Goal: Task Accomplishment & Management: Use online tool/utility

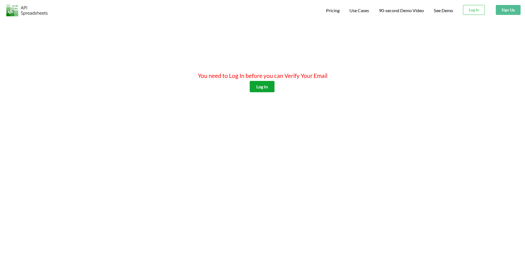
click at [264, 86] on button "Log In" at bounding box center [262, 86] width 25 height 11
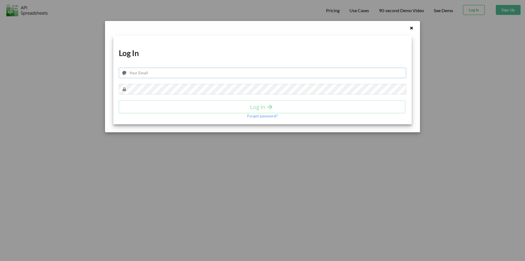
click at [203, 75] on input "text" at bounding box center [263, 73] width 288 height 10
drag, startPoint x: 192, startPoint y: 75, endPoint x: 160, endPoint y: 74, distance: 32.0
click at [160, 74] on input "ytoexpressmain@outlook.com" at bounding box center [263, 73] width 288 height 10
type input "ytoexpressmain@gmail.com"
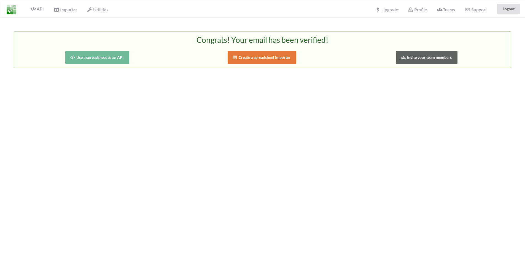
click at [123, 55] on button "Use a spreadsheet as an API" at bounding box center [97, 57] width 64 height 13
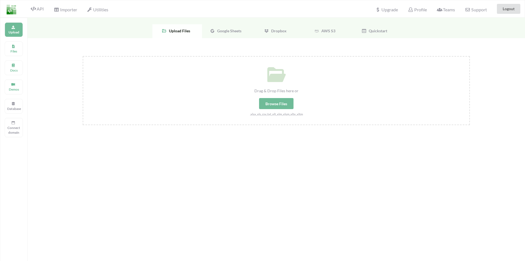
click at [238, 32] on span "Google Sheets" at bounding box center [228, 30] width 26 height 5
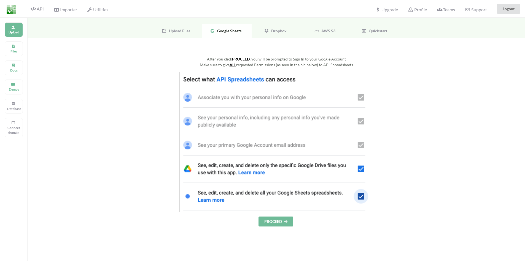
click at [282, 220] on button "PROCEED" at bounding box center [276, 221] width 35 height 10
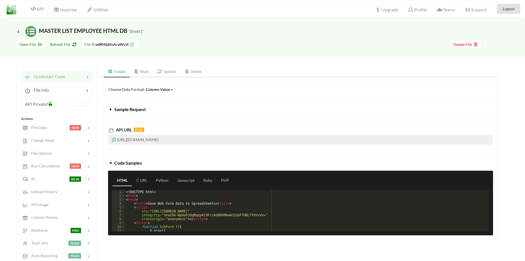
drag, startPoint x: 228, startPoint y: 139, endPoint x: 107, endPoint y: 140, distance: 121.0
click at [107, 140] on div "API URL POST [URL][DOMAIN_NAME]" at bounding box center [301, 136] width 394 height 28
copy p "[URL][DOMAIN_NAME]"
drag, startPoint x: 499, startPoint y: 182, endPoint x: 502, endPoint y: 191, distance: 9.5
click at [500, 185] on div "Code Samples HTML C URL Python Javascript Ruby PHP 1 2 3 4 5 6 7 8 9 10 11 12 <…" at bounding box center [301, 197] width 402 height 85
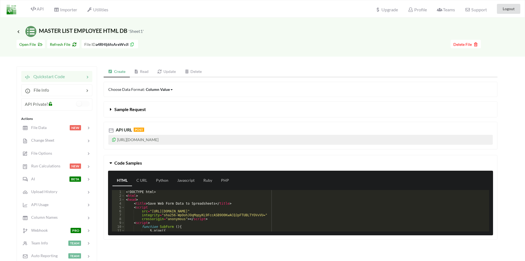
click at [513, 34] on div "Icon Link MASTER LIST EMPLOYEE HTML DB 'Sheet1'" at bounding box center [262, 27] width 525 height 19
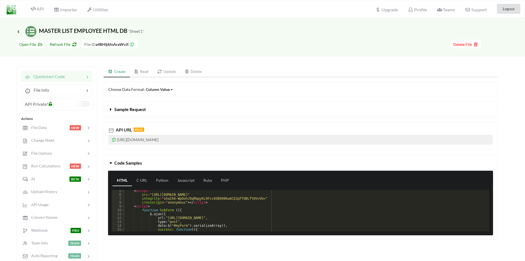
click at [80, 104] on label at bounding box center [83, 104] width 14 height 6
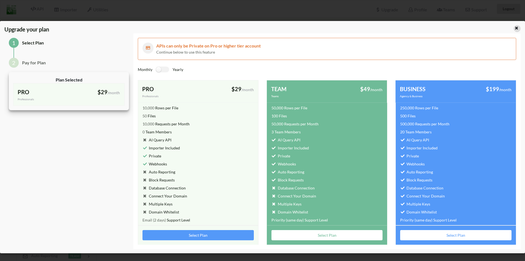
click at [514, 28] on icon at bounding box center [516, 27] width 5 height 4
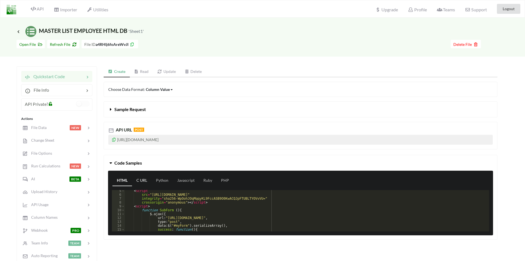
drag, startPoint x: 138, startPoint y: 181, endPoint x: 147, endPoint y: 179, distance: 9.4
click at [138, 181] on link "C URL" at bounding box center [142, 180] width 20 height 11
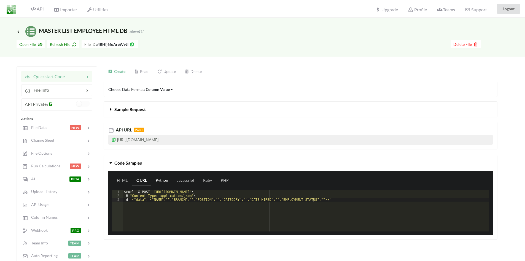
click at [158, 181] on link "Python" at bounding box center [161, 180] width 21 height 11
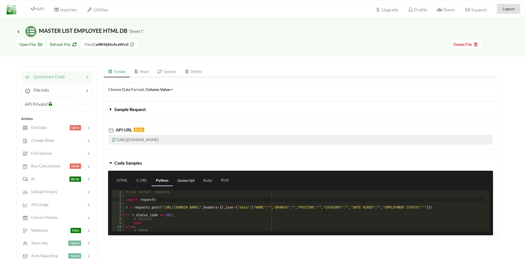
drag, startPoint x: 183, startPoint y: 182, endPoint x: 186, endPoint y: 183, distance: 3.1
click at [183, 183] on link "Javascript" at bounding box center [186, 180] width 26 height 11
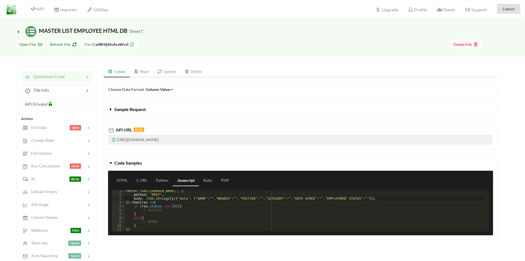
scroll to position [1, 0]
drag, startPoint x: 210, startPoint y: 182, endPoint x: 217, endPoint y: 183, distance: 6.4
click at [211, 182] on link "Ruby" at bounding box center [208, 180] width 18 height 11
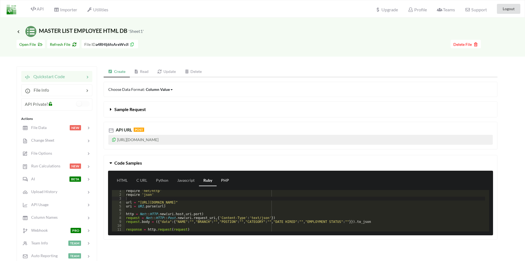
click at [232, 184] on link "PHP" at bounding box center [225, 180] width 17 height 11
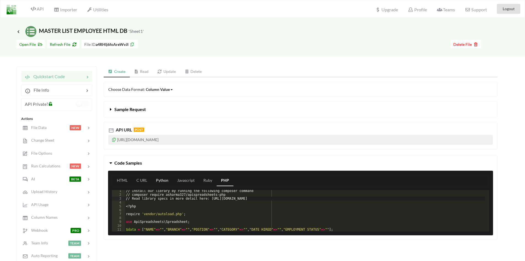
drag, startPoint x: 124, startPoint y: 180, endPoint x: 163, endPoint y: 175, distance: 38.9
click at [124, 181] on link "HTML" at bounding box center [122, 180] width 20 height 11
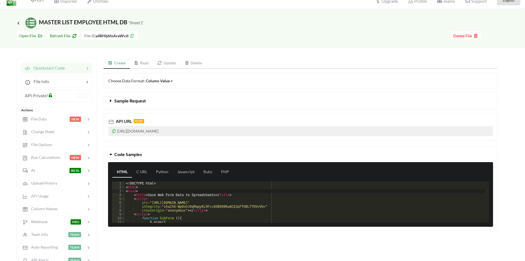
scroll to position [0, 0]
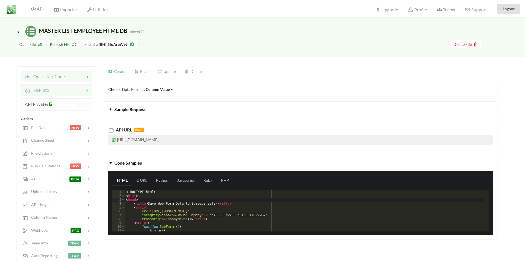
click at [62, 91] on div at bounding box center [66, 90] width 35 height 7
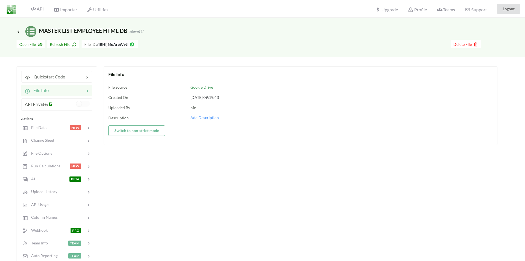
click at [62, 91] on div at bounding box center [67, 90] width 36 height 7
click at [67, 76] on div at bounding box center [74, 76] width 19 height 7
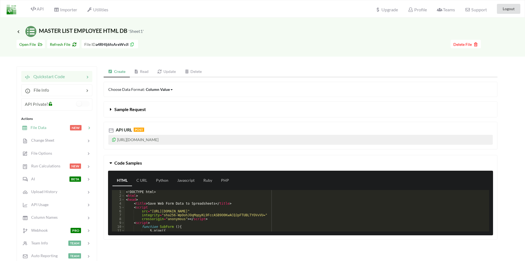
click at [83, 129] on span "NEW" at bounding box center [78, 127] width 16 height 5
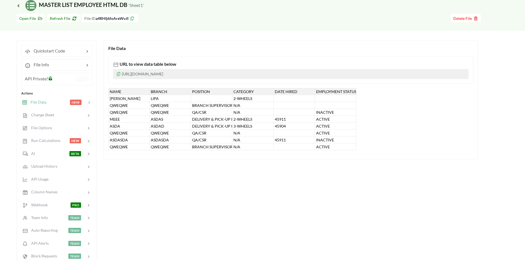
scroll to position [83, 0]
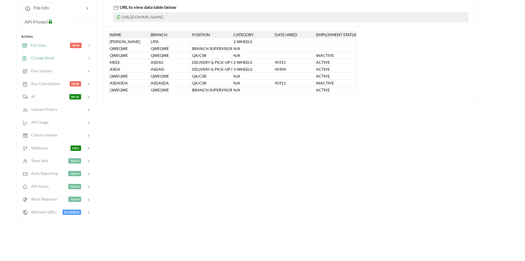
click at [72, 58] on div at bounding box center [70, 58] width 32 height 6
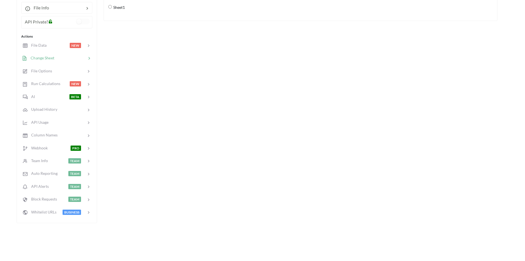
drag, startPoint x: 132, startPoint y: 118, endPoint x: 111, endPoint y: 120, distance: 21.7
click at [132, 118] on div "Change Sheet Change Sheet Sheet1" at bounding box center [301, 102] width 394 height 239
click at [77, 132] on div at bounding box center [72, 135] width 29 height 6
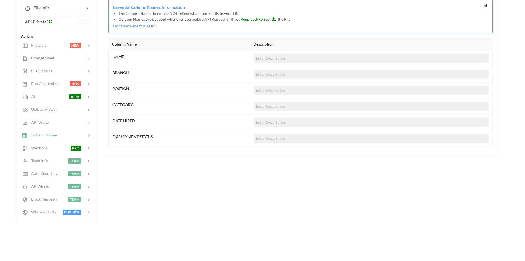
click at [483, 6] on icon at bounding box center [485, 6] width 5 height 4
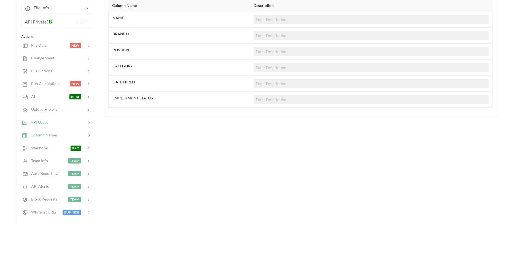
click at [65, 125] on div at bounding box center [67, 122] width 38 height 6
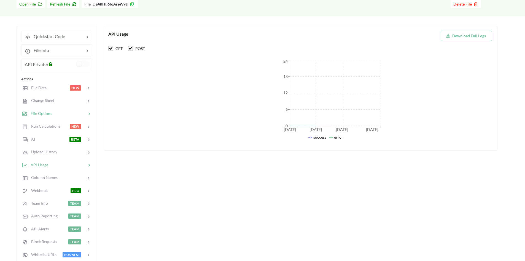
scroll to position [28, 0]
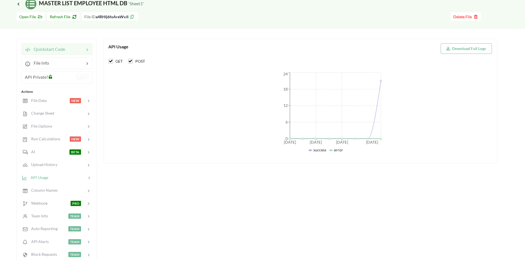
click at [73, 50] on div at bounding box center [74, 49] width 19 height 7
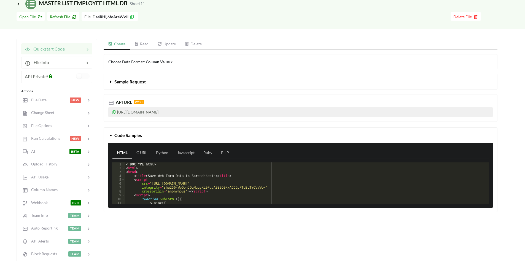
click at [144, 44] on link "Read" at bounding box center [141, 44] width 23 height 11
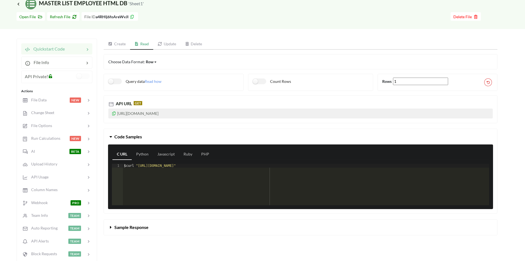
click at [167, 42] on link "Update" at bounding box center [166, 44] width 27 height 11
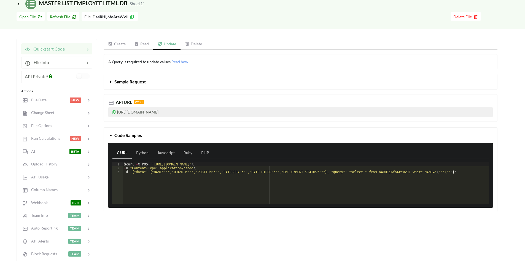
click at [112, 81] on icon at bounding box center [110, 80] width 5 height 4
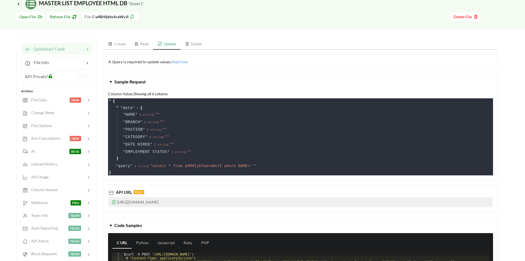
click at [112, 81] on icon at bounding box center [110, 80] width 5 height 4
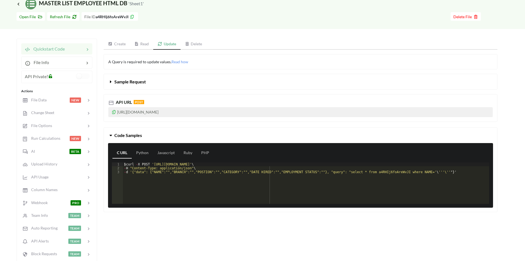
click at [194, 44] on link "Delete" at bounding box center [194, 44] width 26 height 11
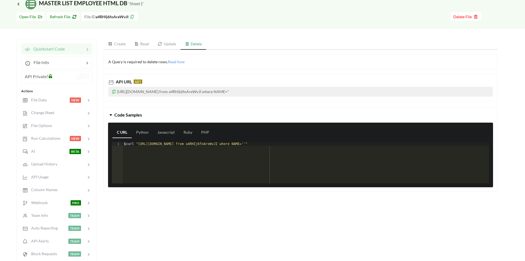
click at [117, 42] on link "Create" at bounding box center [117, 44] width 26 height 11
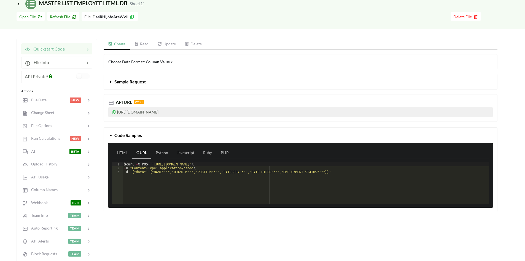
click at [198, 46] on link "Delete" at bounding box center [193, 44] width 26 height 11
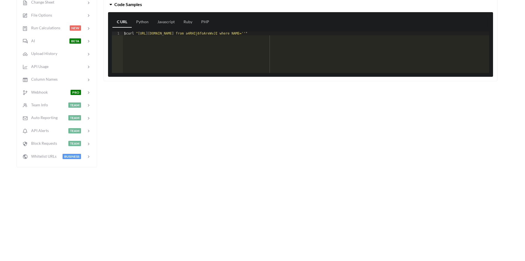
scroll to position [0, 0]
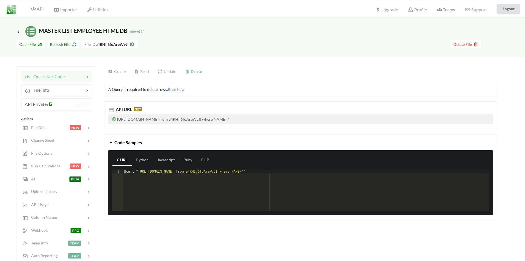
click at [121, 72] on link "Create" at bounding box center [117, 71] width 26 height 11
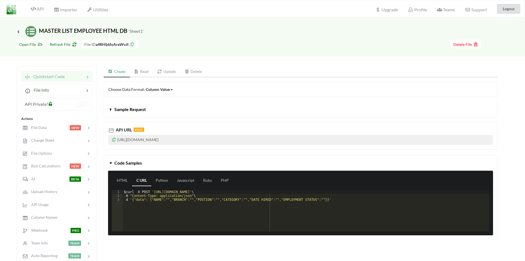
click at [420, 58] on div "Icon Link MASTER LIST EMPLOYEE HTML DB 'Sheet1' Go To Files page Download hidde…" at bounding box center [262, 164] width 525 height 293
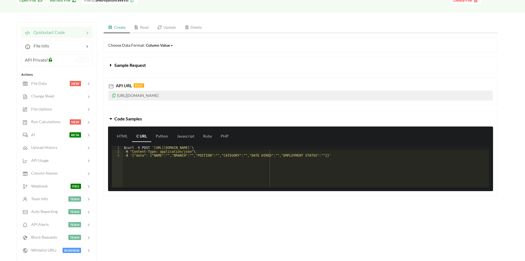
scroll to position [28, 0]
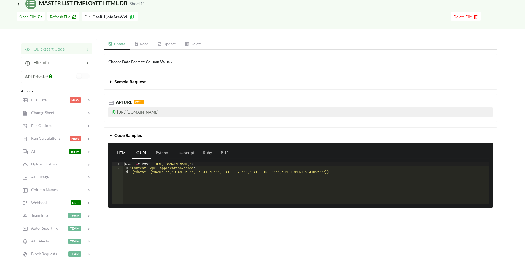
click at [118, 151] on link "HTML" at bounding box center [122, 152] width 20 height 11
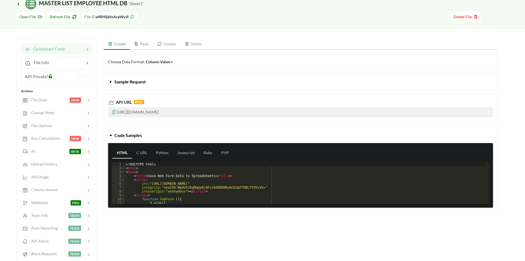
click at [168, 44] on link "Update" at bounding box center [166, 44] width 27 height 11
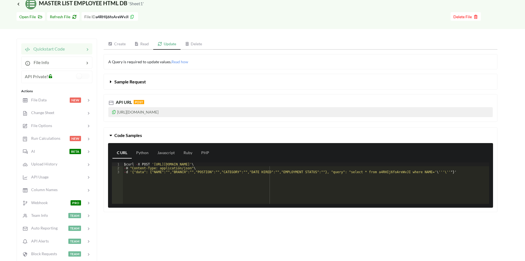
click at [120, 45] on link "Create" at bounding box center [117, 44] width 26 height 11
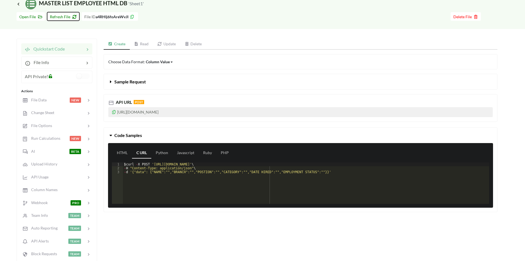
click at [67, 17] on span "Refresh File" at bounding box center [63, 16] width 27 height 5
click at [144, 32] on div "Icon Link MASTER LIST EMPLOYEE HTML DB 'Sheet1' Go To Files page Download hidde…" at bounding box center [262, 136] width 525 height 293
click at [210, 114] on p "[URL][DOMAIN_NAME]" at bounding box center [300, 112] width 385 height 10
click at [115, 113] on icon at bounding box center [114, 111] width 5 height 4
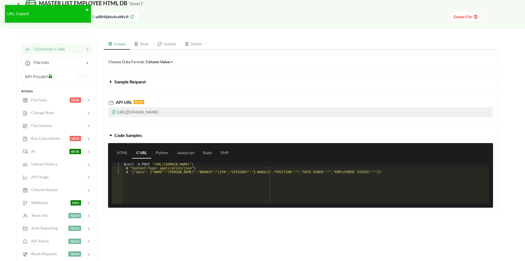
click at [319, 67] on div "Choose Data Format: Column Value Column Value Row Column" at bounding box center [301, 61] width 394 height 15
click at [514, 73] on div "Icon Link MASTER LIST EMPLOYEE HTML DB 'Sheet1' Go To Files page Download hidde…" at bounding box center [262, 136] width 525 height 293
click at [88, 10] on button "✖" at bounding box center [86, 10] width 3 height 6
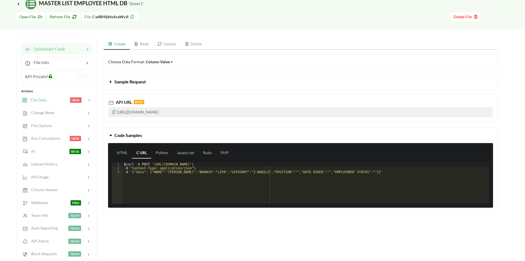
click at [43, 101] on span "File Data" at bounding box center [36, 99] width 19 height 5
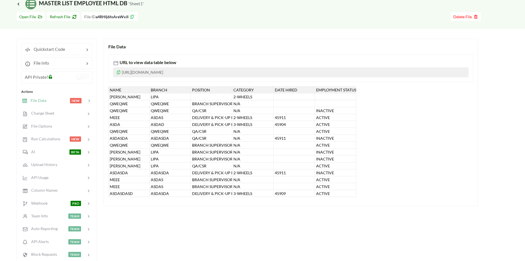
drag, startPoint x: 288, startPoint y: 90, endPoint x: 286, endPoint y: 94, distance: 4.2
click at [287, 91] on div "DATE HIRED" at bounding box center [294, 89] width 41 height 7
click at [290, 117] on div "45911" at bounding box center [294, 117] width 41 height 7
click at [54, 192] on span "Column Names" at bounding box center [42, 189] width 30 height 5
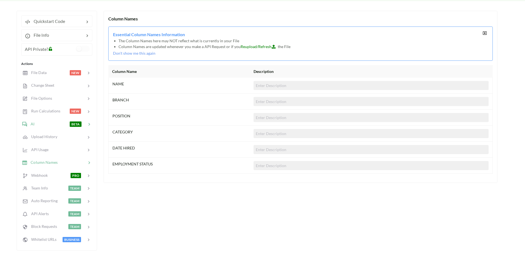
scroll to position [55, 0]
click at [47, 75] on div at bounding box center [57, 73] width 23 height 6
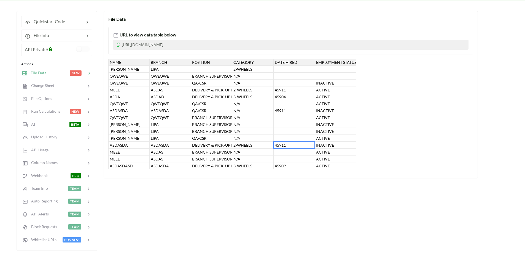
click at [280, 147] on div "45911" at bounding box center [294, 144] width 41 height 7
click at [292, 151] on div at bounding box center [294, 151] width 41 height 7
click at [285, 142] on div "45911" at bounding box center [294, 144] width 41 height 7
type input "asd"
click at [293, 61] on div "DATE HIRED" at bounding box center [294, 62] width 41 height 7
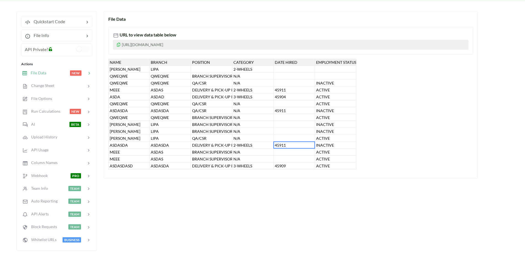
click at [49, 70] on div at bounding box center [57, 73] width 23 height 6
click at [88, 70] on div "NEW" at bounding box center [81, 73] width 22 height 6
click at [85, 84] on div at bounding box center [70, 85] width 32 height 6
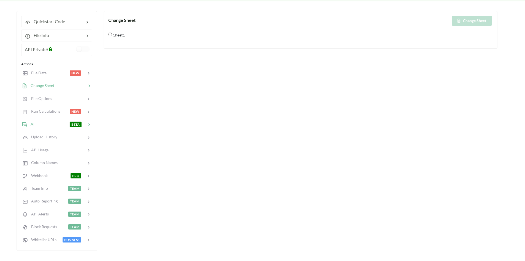
click at [88, 123] on icon at bounding box center [89, 125] width 6 height 6
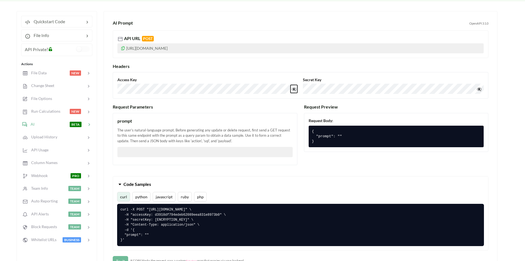
click at [294, 90] on button "👁️‍🗨️" at bounding box center [294, 89] width 7 height 8
click at [83, 138] on div at bounding box center [71, 137] width 29 height 6
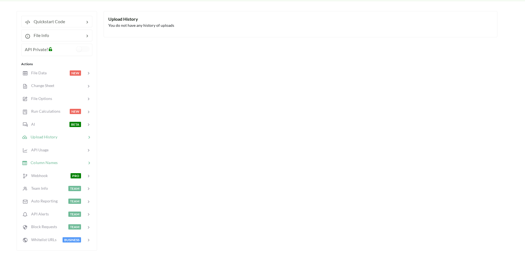
click at [84, 164] on div at bounding box center [72, 162] width 29 height 6
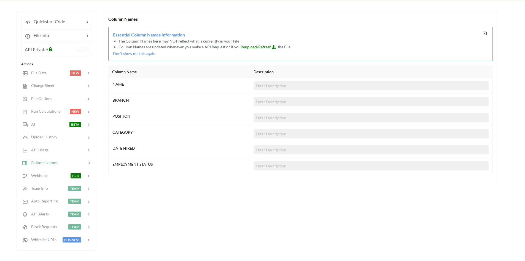
click at [484, 34] on icon at bounding box center [485, 33] width 5 height 4
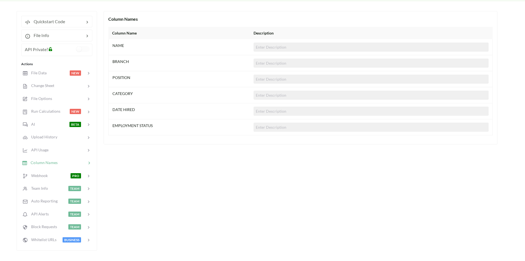
click at [263, 113] on input at bounding box center [371, 110] width 235 height 9
click at [277, 112] on input at bounding box center [371, 110] width 235 height 9
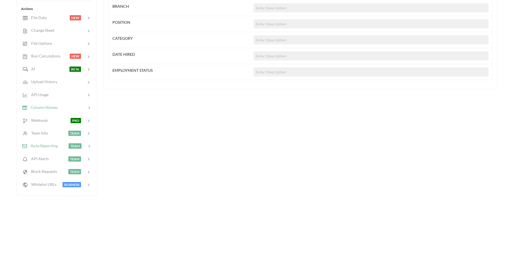
scroll to position [0, 0]
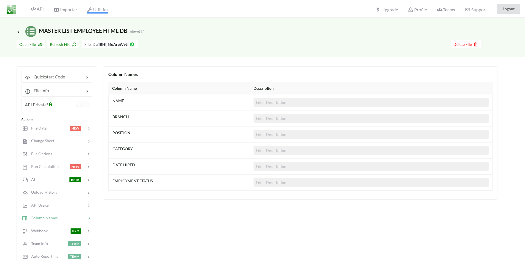
click at [107, 10] on span "Utilities" at bounding box center [97, 10] width 21 height 7
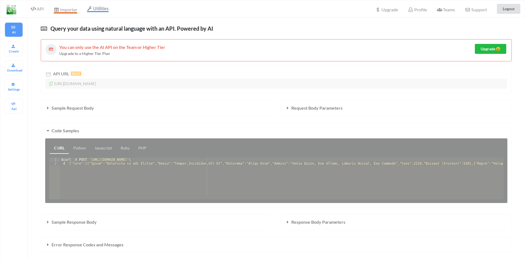
click at [65, 9] on span "Importer" at bounding box center [65, 10] width 23 height 7
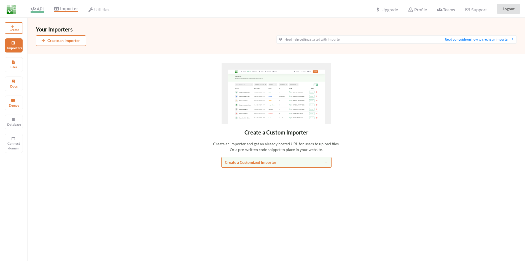
click at [36, 7] on span "API" at bounding box center [37, 9] width 13 height 7
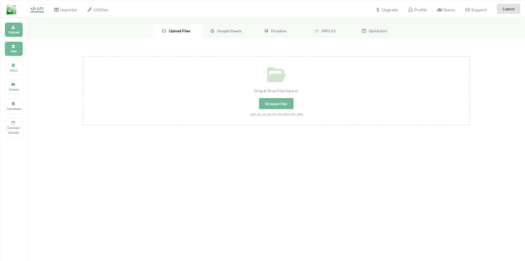
click at [16, 50] on p "Files" at bounding box center [13, 51] width 13 height 5
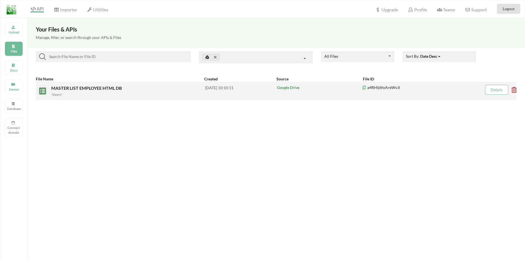
click at [282, 93] on div "Google Drive" at bounding box center [319, 91] width 86 height 12
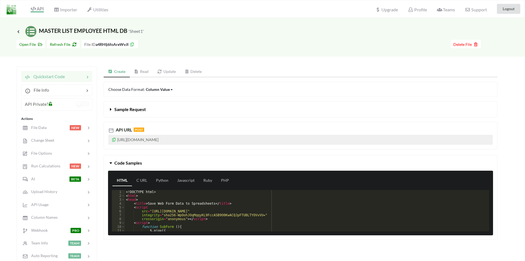
click at [146, 74] on link "Read" at bounding box center [141, 71] width 23 height 11
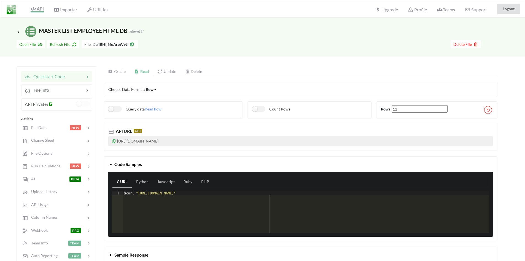
click at [122, 69] on link "Create" at bounding box center [117, 71] width 26 height 11
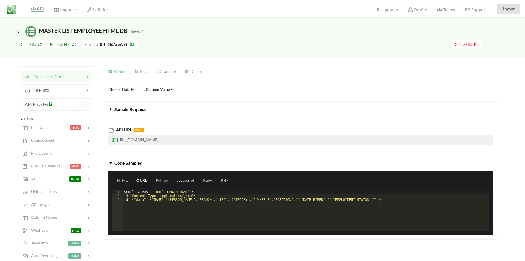
click at [112, 109] on icon at bounding box center [110, 108] width 5 height 4
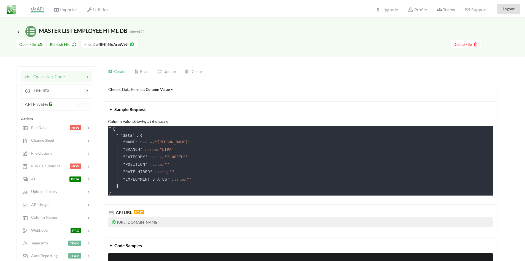
click at [112, 109] on icon at bounding box center [110, 108] width 5 height 4
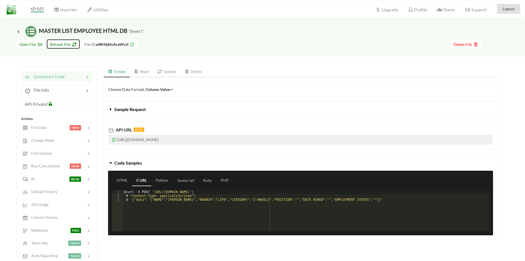
click at [55, 44] on span "Refresh File" at bounding box center [63, 44] width 27 height 5
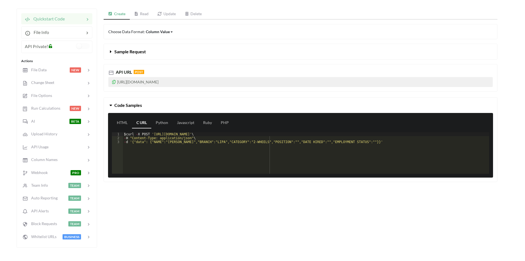
scroll to position [55, 0]
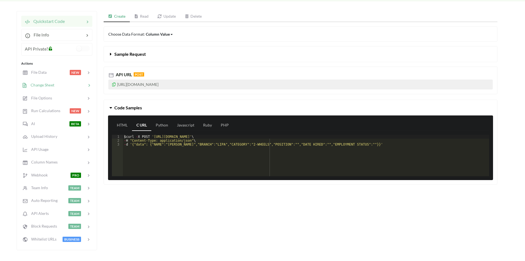
click at [28, 81] on div "Change Sheet" at bounding box center [56, 85] width 73 height 13
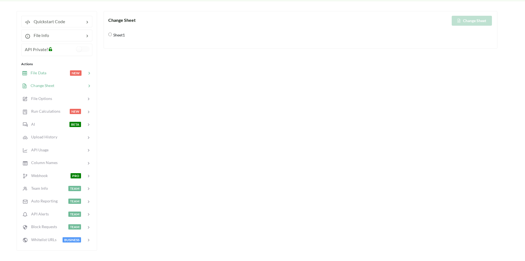
click at [41, 77] on div "File Data NEW" at bounding box center [56, 72] width 73 height 13
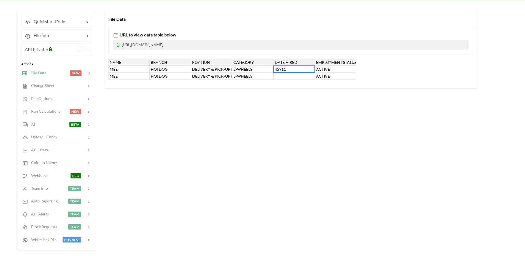
click at [286, 71] on div "45911" at bounding box center [294, 69] width 41 height 7
click at [295, 69] on div "45911" at bounding box center [294, 69] width 41 height 7
type input "[DATE]"
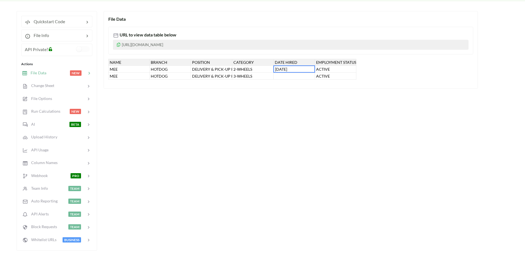
click at [313, 115] on div "File Data URL to view data table below [URL][DOMAIN_NAME] NAME BRANCH POSITION …" at bounding box center [301, 130] width 394 height 239
click at [297, 68] on div "45911" at bounding box center [294, 69] width 41 height 7
drag, startPoint x: 297, startPoint y: 68, endPoint x: 293, endPoint y: 69, distance: 3.9
click at [294, 69] on div "45911" at bounding box center [294, 69] width 41 height 7
click at [292, 63] on div "DATE HIRED" at bounding box center [294, 62] width 41 height 7
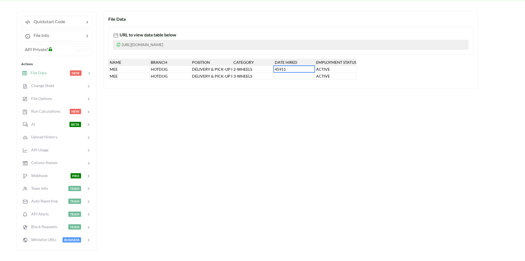
click at [291, 61] on div "DATE HIRED" at bounding box center [294, 62] width 41 height 7
click at [323, 188] on div "File Data URL to view data table below [URL][DOMAIN_NAME] NAME BRANCH POSITION …" at bounding box center [301, 130] width 394 height 239
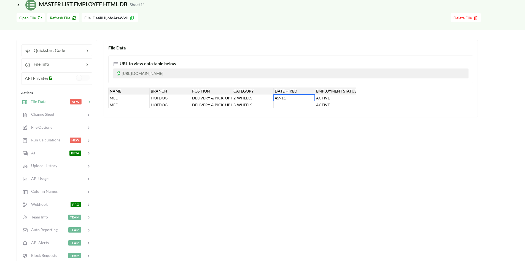
scroll to position [0, 0]
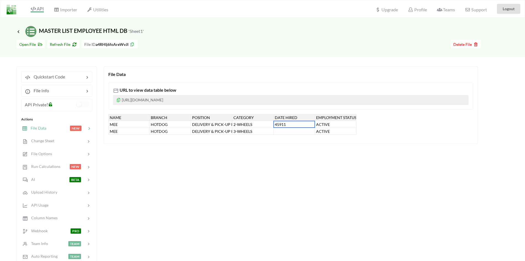
click at [299, 164] on div "File Data URL to view data table below [URL][DOMAIN_NAME] NAME BRANCH POSITION …" at bounding box center [301, 185] width 394 height 239
click at [61, 45] on span "Refresh File" at bounding box center [63, 44] width 27 height 5
click at [18, 32] on icon at bounding box center [18, 31] width 5 height 4
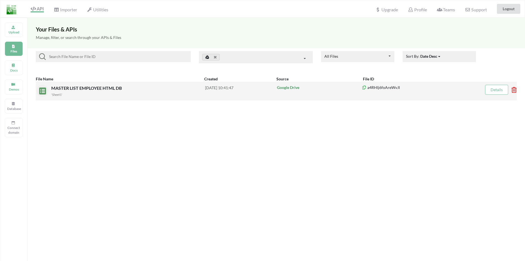
click at [512, 89] on icon at bounding box center [513, 88] width 2 height 2
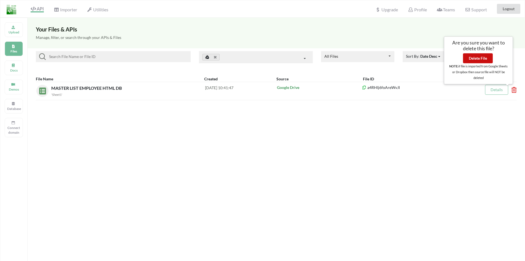
click at [482, 60] on button "Delete File" at bounding box center [478, 58] width 30 height 10
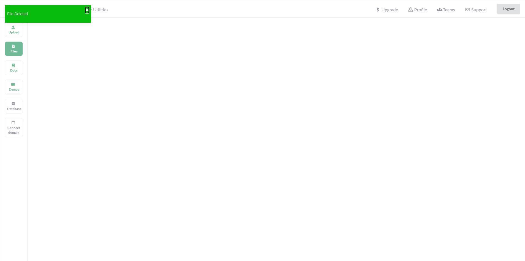
click at [87, 10] on button "✖" at bounding box center [86, 10] width 3 height 6
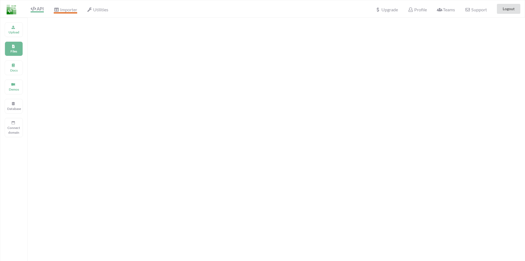
click at [59, 11] on icon at bounding box center [56, 9] width 5 height 4
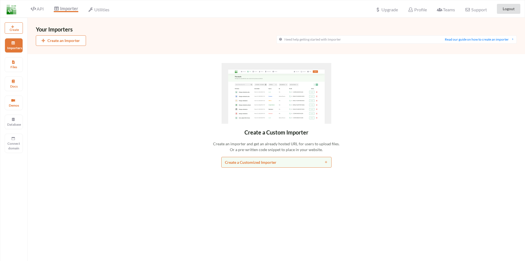
click at [103, 13] on div "Utilities" at bounding box center [99, 9] width 28 height 12
click at [101, 10] on span "Utilities" at bounding box center [98, 10] width 21 height 7
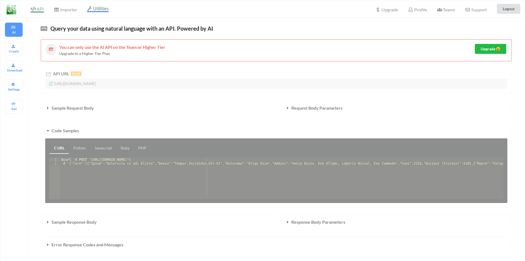
click at [36, 9] on icon at bounding box center [33, 9] width 5 height 4
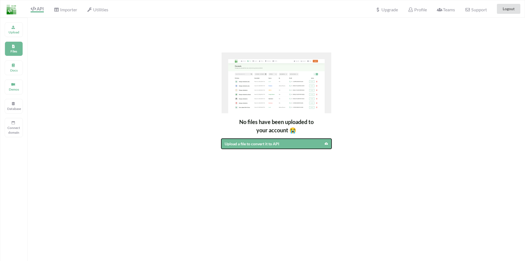
click at [262, 145] on div "Upload a file to convert it to API" at bounding box center [263, 144] width 77 height 6
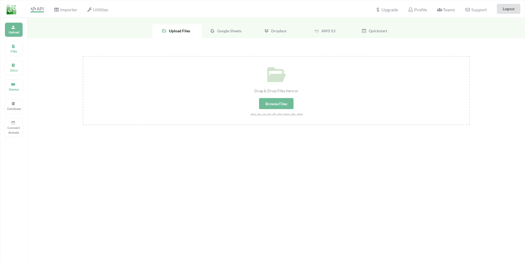
click at [227, 30] on span "Google Sheets" at bounding box center [228, 30] width 26 height 5
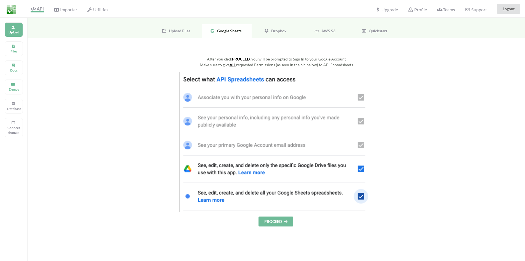
click at [275, 223] on button "PROCEED" at bounding box center [276, 221] width 35 height 10
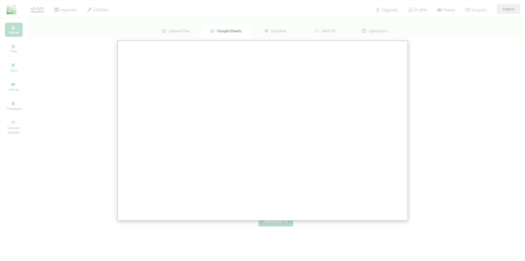
click at [436, 114] on div at bounding box center [263, 232] width 526 height 465
click at [296, 25] on div at bounding box center [263, 232] width 526 height 465
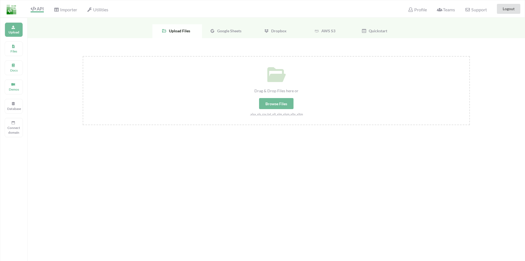
click at [218, 35] on div "Google Sheets" at bounding box center [227, 31] width 50 height 14
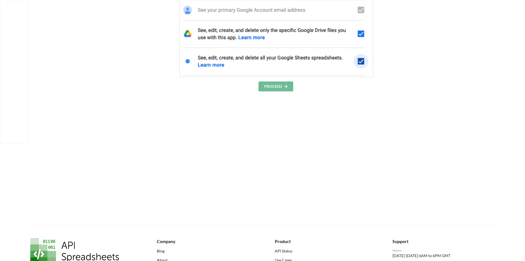
scroll to position [28, 0]
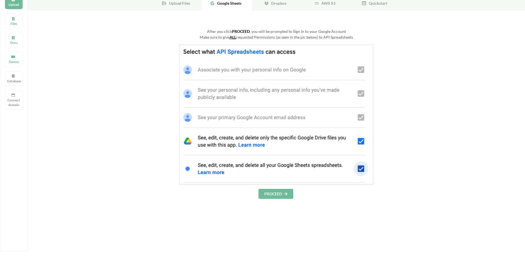
click at [286, 194] on icon at bounding box center [286, 193] width 5 height 3
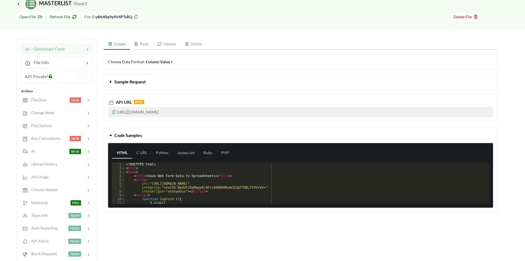
click at [114, 112] on icon at bounding box center [114, 111] width 5 height 4
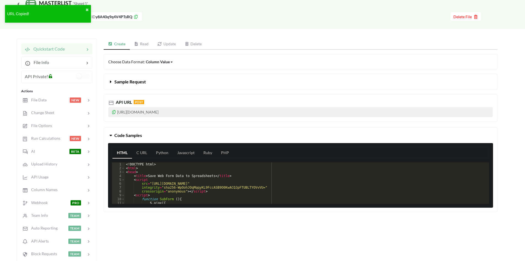
click at [159, 60] on div "Column Value" at bounding box center [158, 62] width 24 height 6
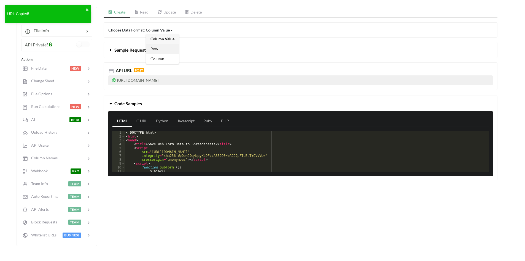
scroll to position [28, 0]
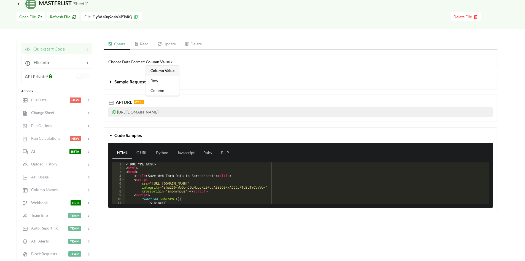
click at [233, 78] on button "Sample Request" at bounding box center [300, 81] width 393 height 15
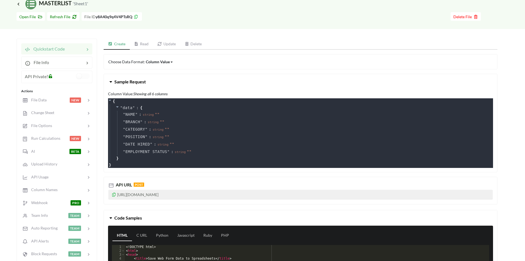
click at [196, 80] on button "Sample Request" at bounding box center [300, 81] width 393 height 15
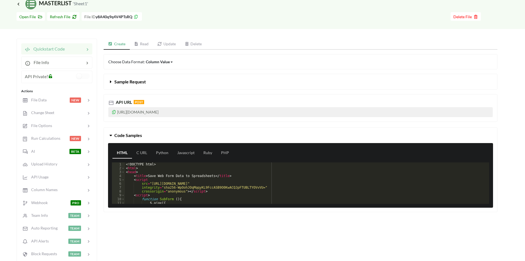
click at [114, 111] on icon at bounding box center [114, 111] width 5 height 4
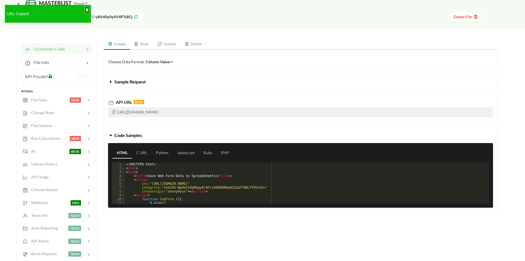
click at [87, 10] on button "✖" at bounding box center [86, 10] width 3 height 6
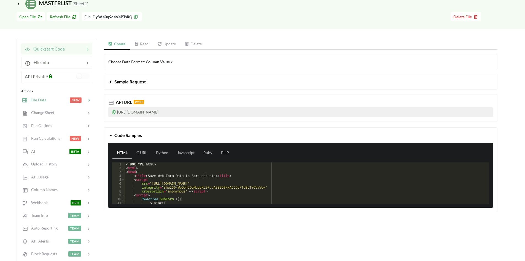
click at [51, 102] on div at bounding box center [57, 100] width 23 height 6
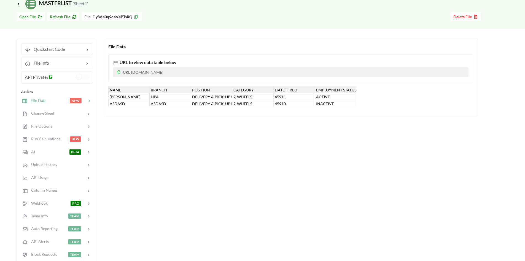
click at [289, 97] on div "45911" at bounding box center [294, 96] width 41 height 7
click at [470, 17] on span "Delete File" at bounding box center [465, 16] width 25 height 5
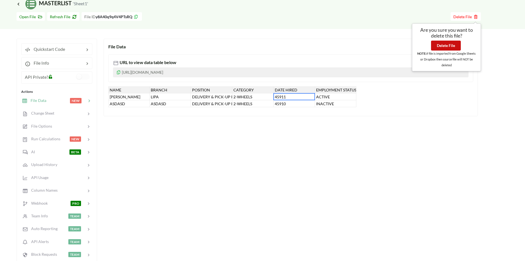
click at [452, 44] on button "Delete File" at bounding box center [446, 46] width 30 height 10
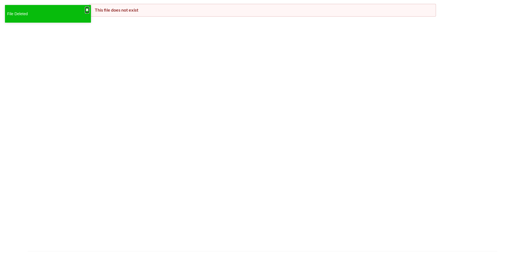
drag, startPoint x: 87, startPoint y: 7, endPoint x: 90, endPoint y: 13, distance: 6.7
click at [87, 8] on button "✖" at bounding box center [86, 10] width 3 height 6
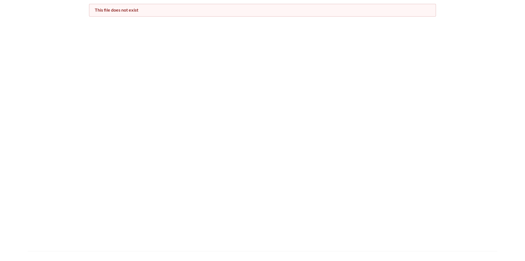
click at [152, 47] on div "This file does not exist" at bounding box center [262, 120] width 525 height 261
click at [151, 9] on div "This file does not exist" at bounding box center [263, 10] width 336 height 6
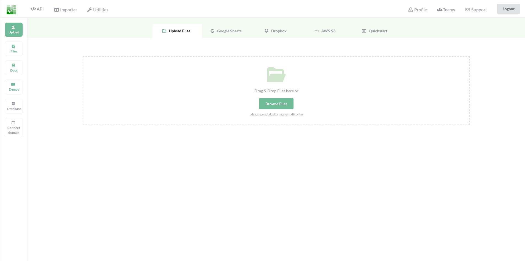
click at [223, 29] on span "Google Sheets" at bounding box center [228, 30] width 26 height 5
click at [271, 94] on span "Select Your Google Sheets" at bounding box center [276, 94] width 57 height 10
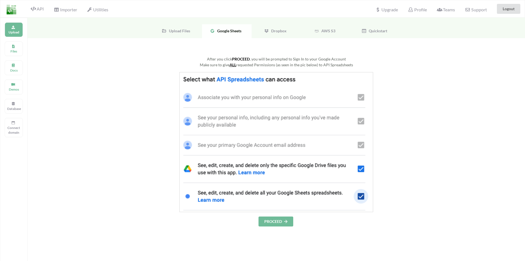
click at [280, 223] on button "PROCEED" at bounding box center [276, 221] width 35 height 10
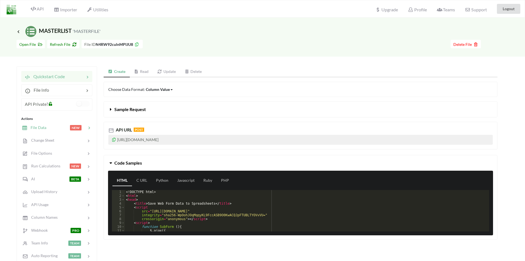
click at [76, 129] on span "NEW" at bounding box center [76, 127] width 12 height 5
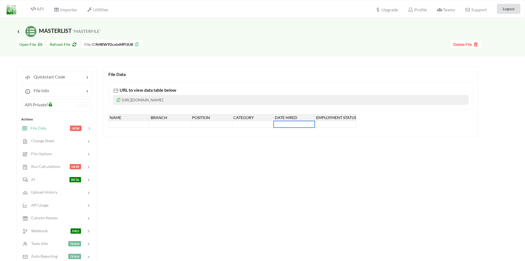
click at [289, 123] on div at bounding box center [294, 124] width 41 height 7
drag, startPoint x: 409, startPoint y: 173, endPoint x: 409, endPoint y: 169, distance: 4.4
click at [408, 170] on div "File Data URL to view data table below https://www.apispreadsheets.com/table/N4…" at bounding box center [301, 185] width 394 height 239
drag, startPoint x: 272, startPoint y: 186, endPoint x: 254, endPoint y: 186, distance: 17.9
click at [264, 186] on div "File Data URL to view data table below https://www.apispreadsheets.com/table/N4…" at bounding box center [301, 185] width 394 height 239
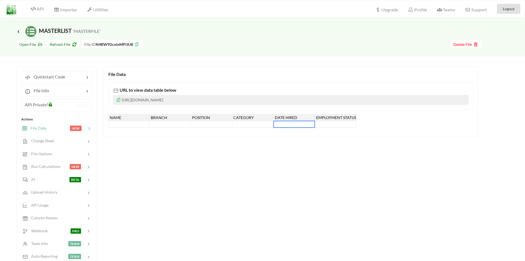
click at [222, 146] on div "File Data URL to view data table below https://www.apispreadsheets.com/table/N4…" at bounding box center [301, 185] width 394 height 239
click at [118, 100] on icon at bounding box center [118, 99] width 5 height 4
click at [180, 171] on div "File Data URL to view data table below https://www.apispreadsheets.com/table/N4…" at bounding box center [301, 185] width 394 height 239
click at [119, 100] on icon at bounding box center [118, 99] width 5 height 4
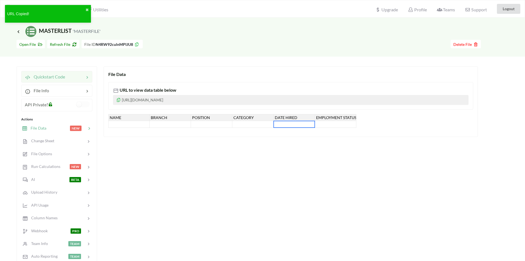
click at [55, 78] on span "Quickstart Code" at bounding box center [47, 76] width 35 height 5
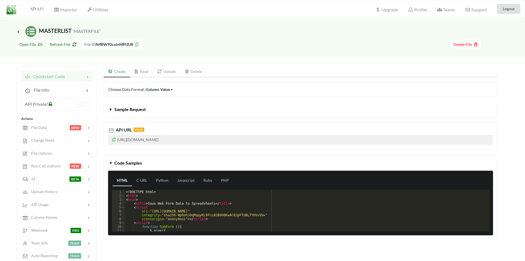
click at [114, 139] on icon at bounding box center [114, 139] width 5 height 4
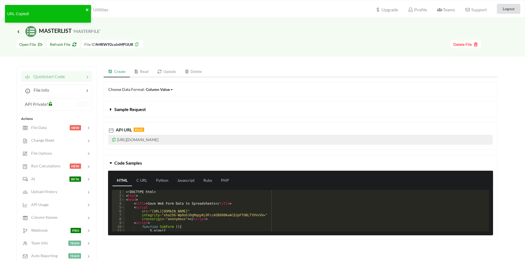
click at [183, 150] on div "Choose Data Format: Column Value Column Value Row Column Sample Request API URL…" at bounding box center [301, 163] width 394 height 163
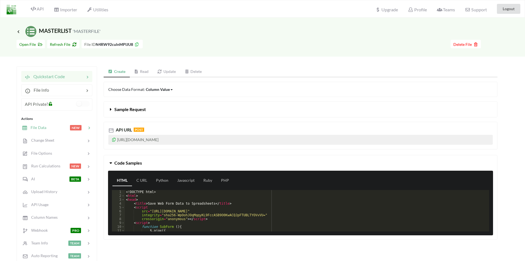
click at [47, 129] on div at bounding box center [57, 127] width 23 height 6
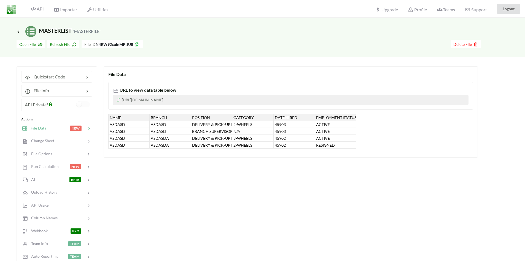
click at [36, 127] on span "File Data" at bounding box center [36, 127] width 19 height 5
click at [149, 182] on div "File Data URL to view data table below https://www.apispreadsheets.com/table/N4…" at bounding box center [301, 185] width 394 height 239
